Goal: Information Seeking & Learning: Learn about a topic

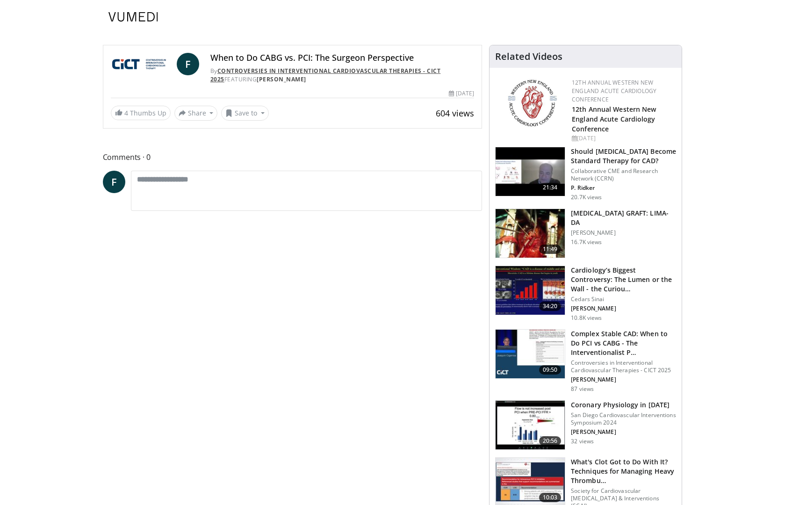
click at [283, 71] on link "Controversies in Interventional Cardiovascular Therapies - CICT 2025" at bounding box center [325, 75] width 230 height 16
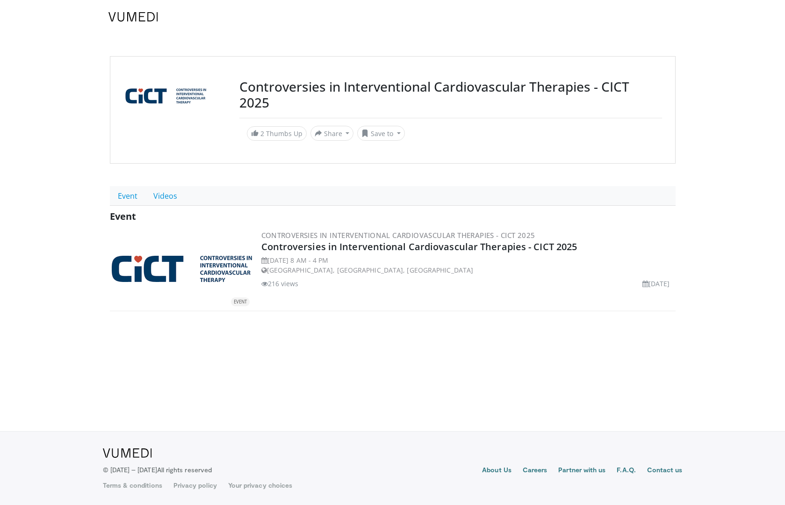
click at [224, 261] on img at bounding box center [182, 269] width 140 height 26
click at [312, 248] on link "Controversies in Interventional Cardiovascular Therapies - CICT 2025" at bounding box center [419, 246] width 316 height 13
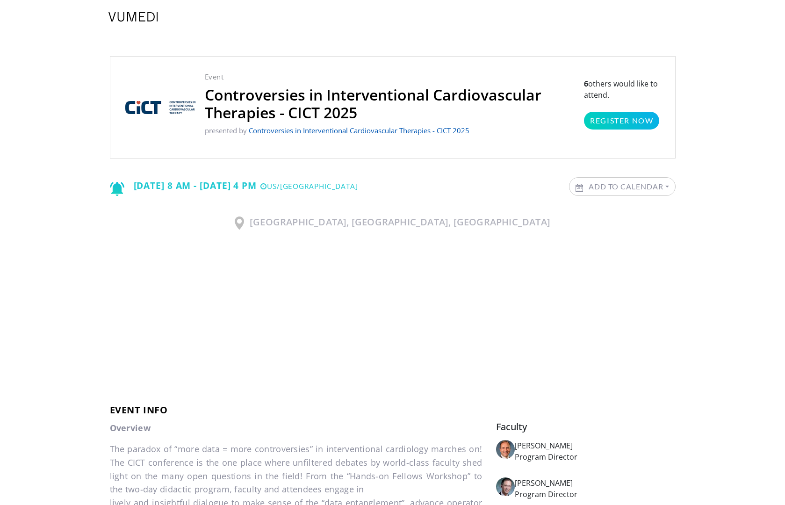
click at [320, 130] on link "Controversies in Interventional Cardiovascular Therapies - CICT 2025" at bounding box center [359, 130] width 221 height 9
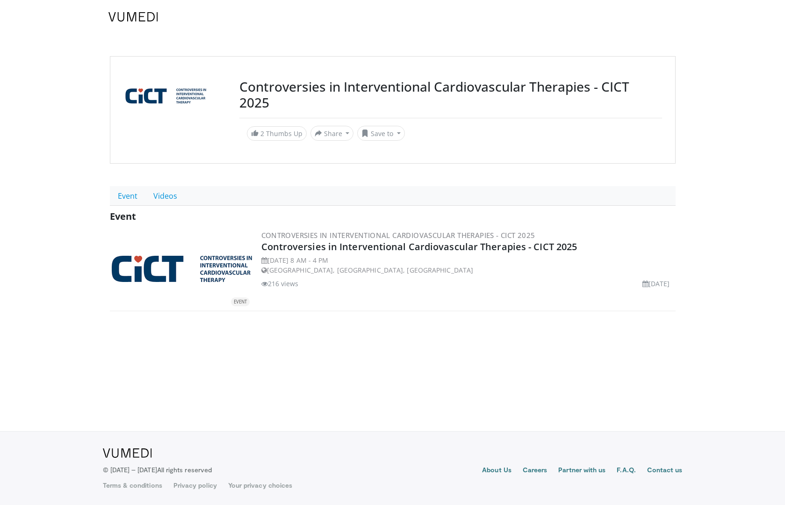
click at [238, 265] on img at bounding box center [182, 269] width 140 height 26
